Goal: Register for event/course

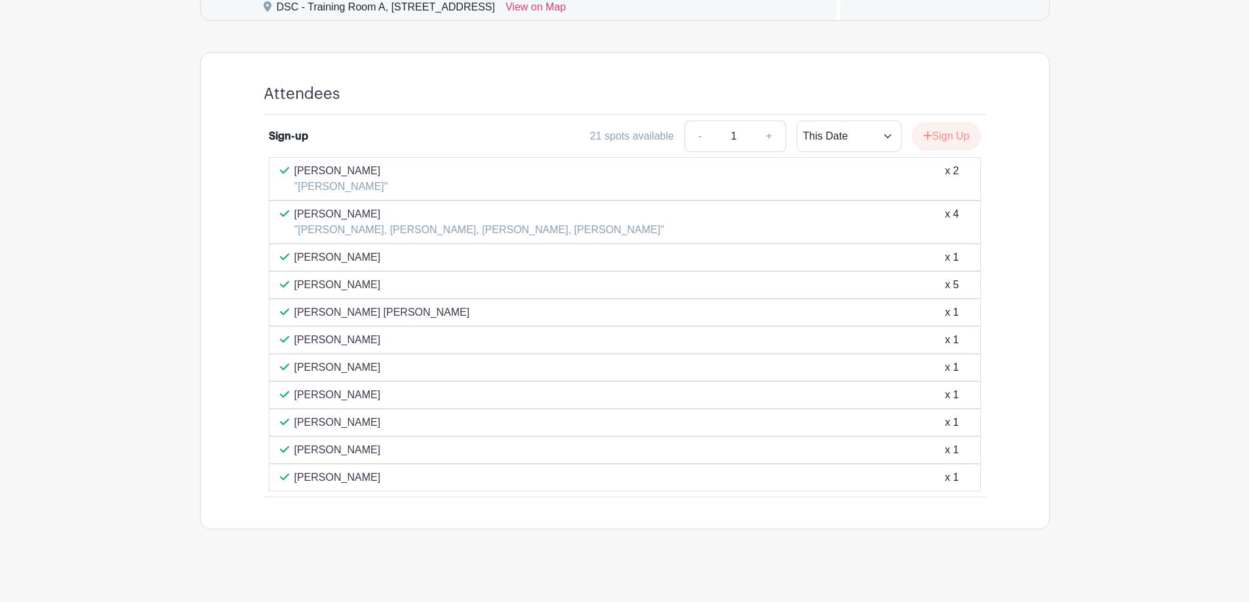
scroll to position [590, 0]
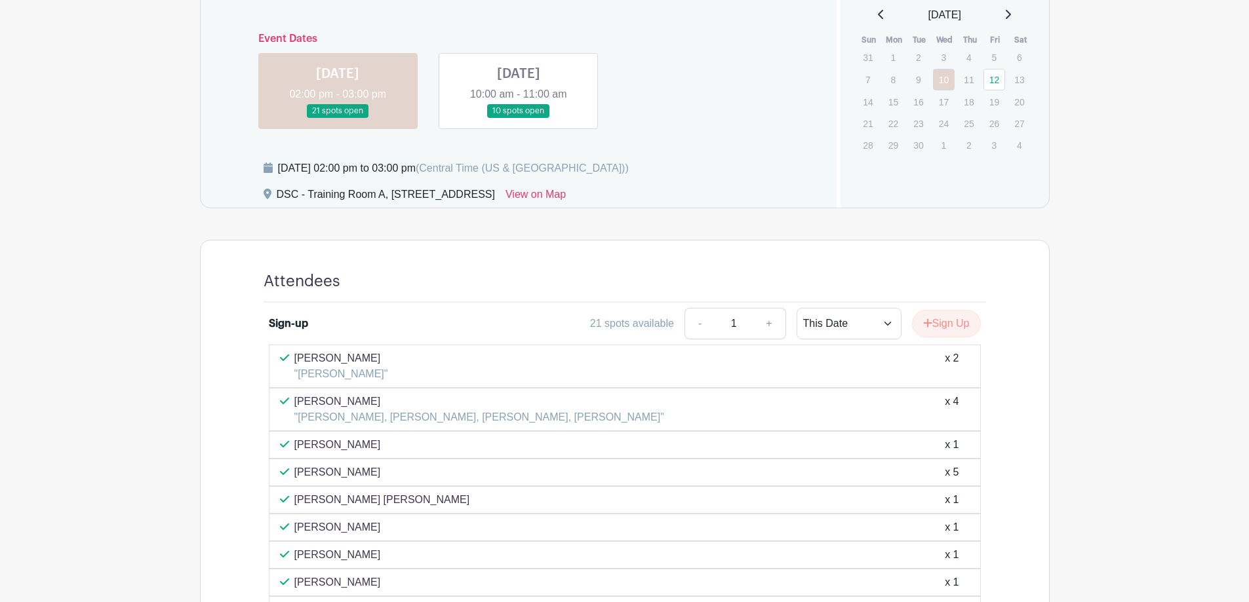
click at [518, 118] on link at bounding box center [518, 118] width 0 height 0
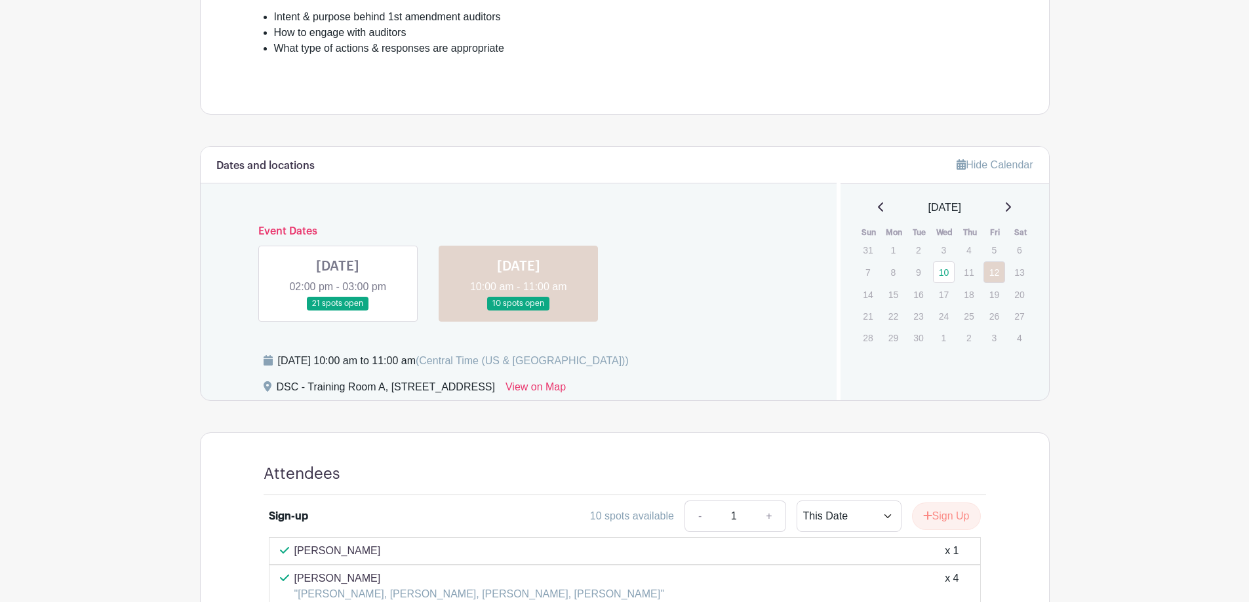
scroll to position [380, 0]
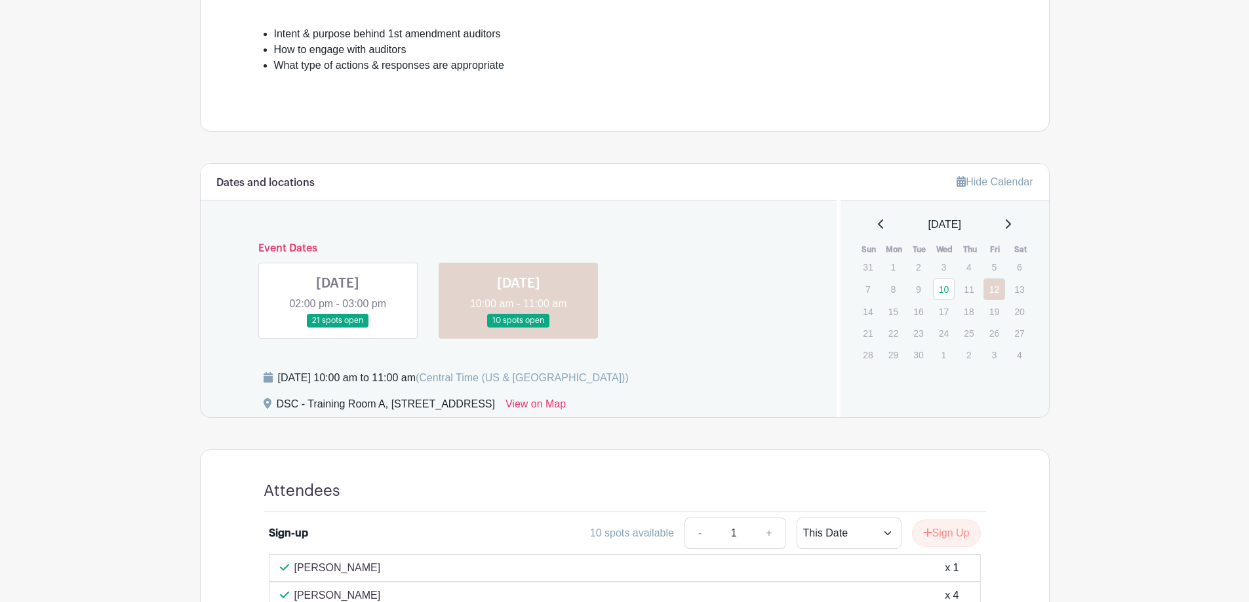
click at [338, 328] on link at bounding box center [338, 328] width 0 height 0
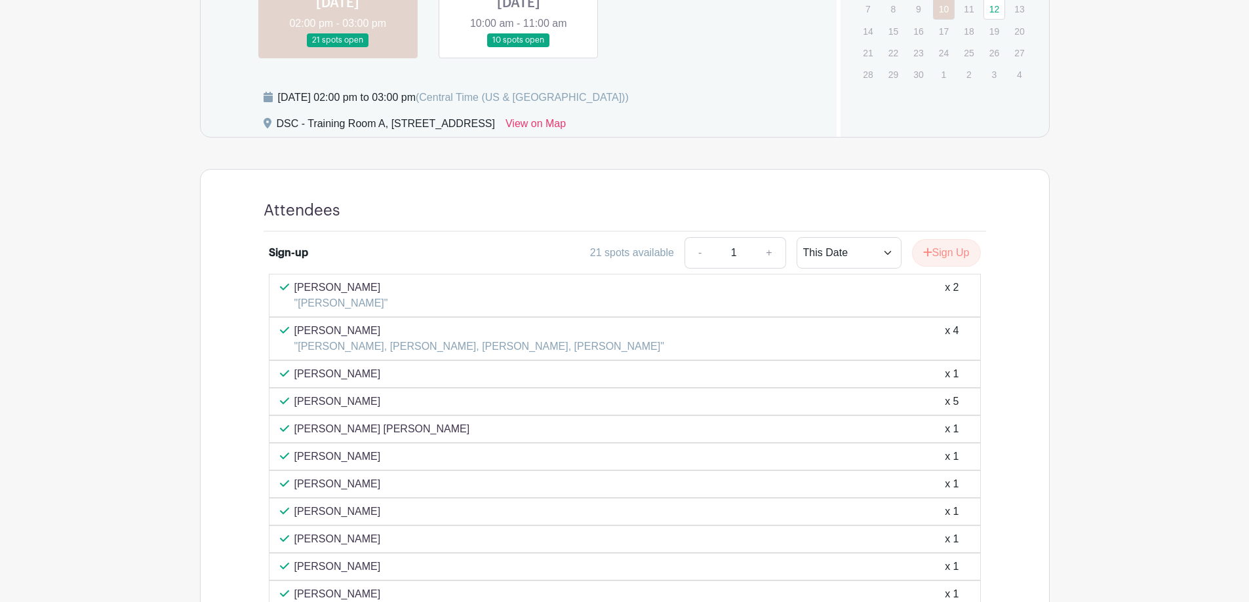
scroll to position [655, 0]
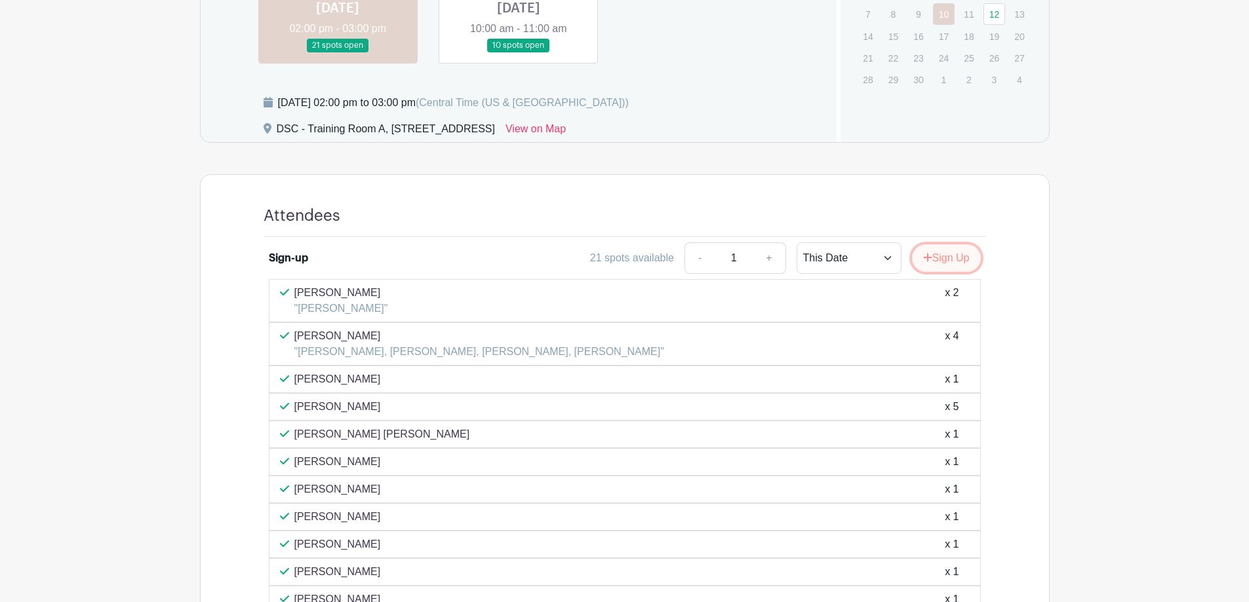
click at [962, 263] on button "Sign Up" at bounding box center [946, 258] width 69 height 28
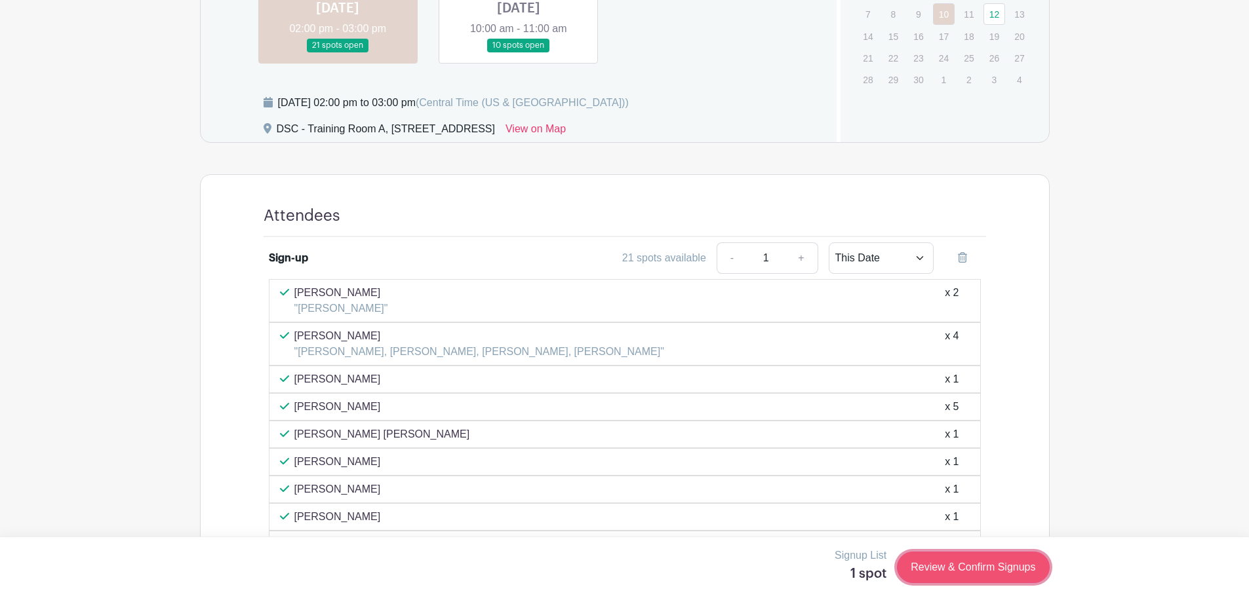
click at [939, 572] on link "Review & Confirm Signups" at bounding box center [973, 567] width 152 height 31
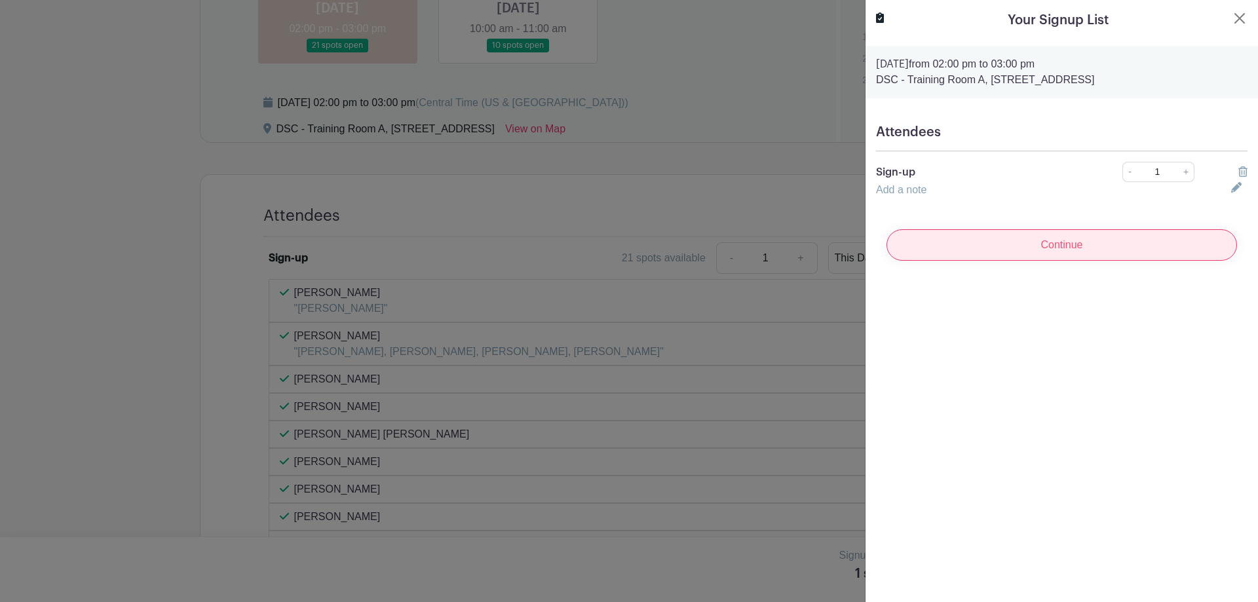
click at [1034, 250] on input "Continue" at bounding box center [1062, 244] width 351 height 31
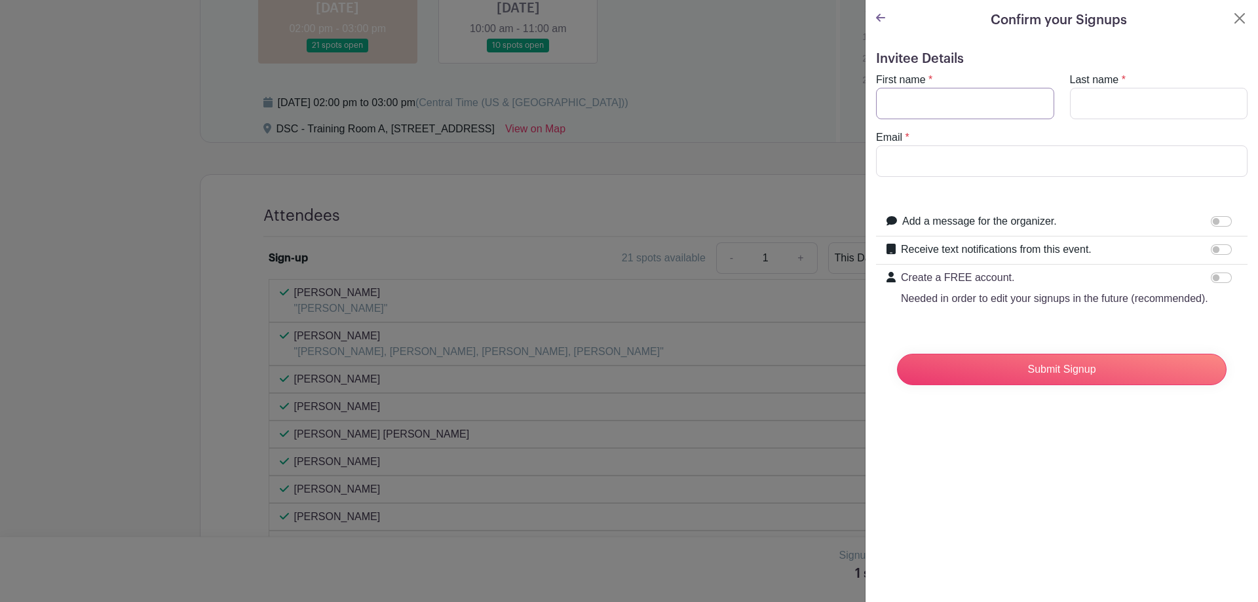
click at [985, 107] on input "First name" at bounding box center [965, 103] width 178 height 31
type input "[PERSON_NAME]"
type input "Pradel"
type input "[EMAIL_ADDRESS][DOMAIN_NAME]"
click at [897, 354] on input "Submit Signup" at bounding box center [1062, 369] width 330 height 31
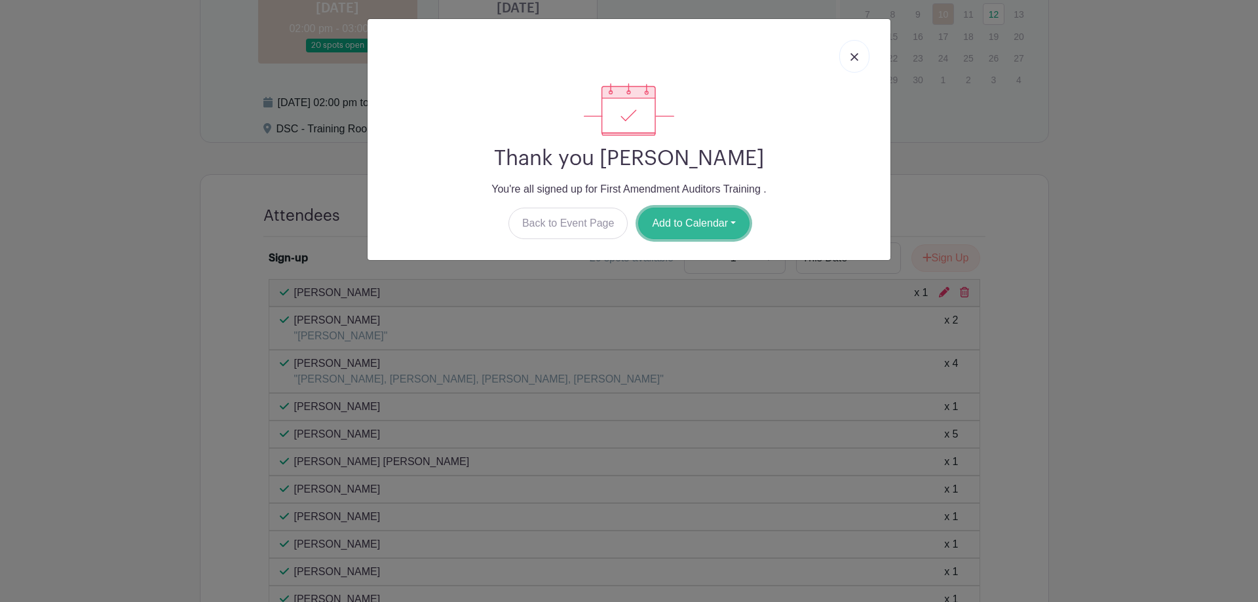
click at [673, 216] on button "Add to Calendar" at bounding box center [693, 223] width 111 height 31
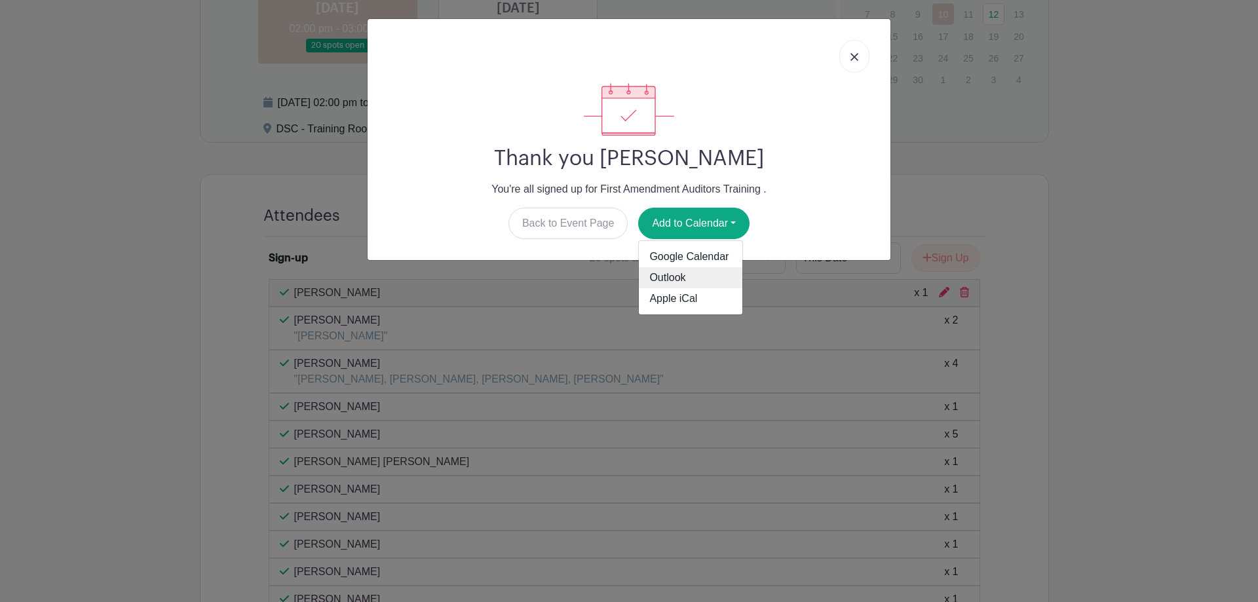
click at [680, 274] on link "Outlook" at bounding box center [691, 277] width 104 height 21
click at [851, 54] on img at bounding box center [855, 57] width 8 height 8
